Goal: Navigation & Orientation: Find specific page/section

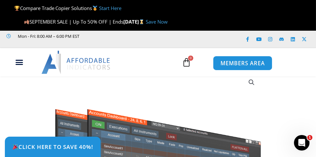
click at [244, 62] on span "MEMBERS AREA" at bounding box center [242, 64] width 44 height 6
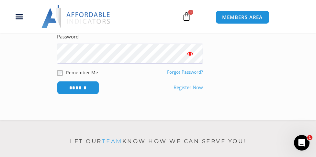
scroll to position [216, 0]
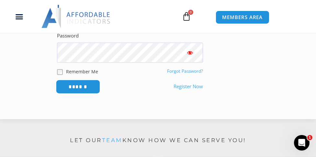
type input "**********"
click at [74, 94] on input "******" at bounding box center [78, 87] width 44 height 14
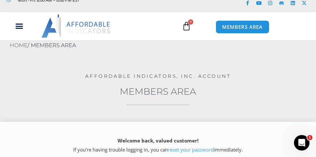
scroll to position [19, 0]
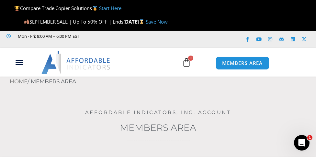
click at [112, 8] on link "Start Here" at bounding box center [110, 8] width 22 height 6
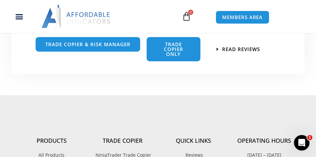
scroll to position [985, 0]
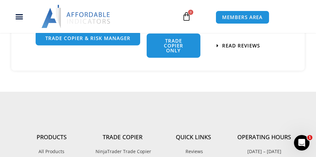
click at [93, 41] on span "trade copier & Risk manager" at bounding box center [87, 38] width 85 height 5
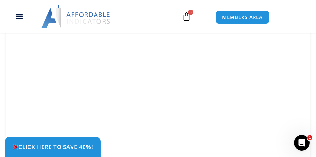
scroll to position [923, 0]
click at [19, 16] on icon "Menu Toggle" at bounding box center [19, 17] width 8 height 8
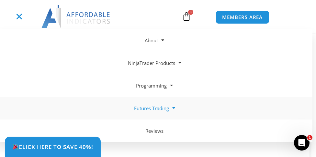
scroll to position [1070, 0]
